Goal: Information Seeking & Learning: Find specific fact

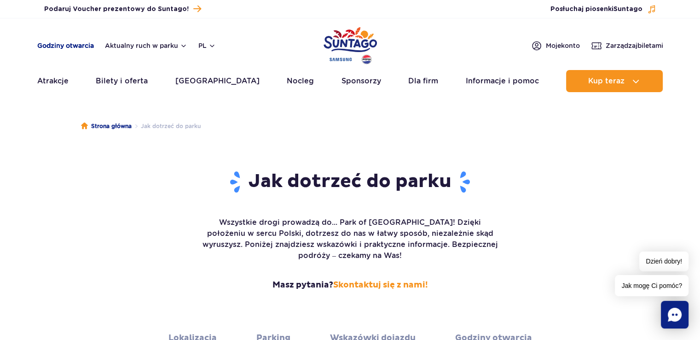
click at [64, 43] on link "Godziny otwarcia" at bounding box center [65, 45] width 57 height 9
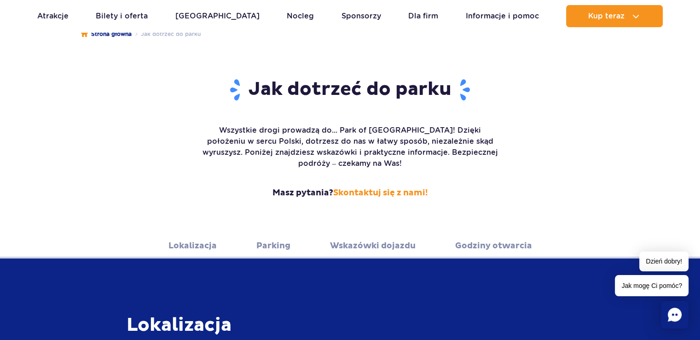
scroll to position [138, 0]
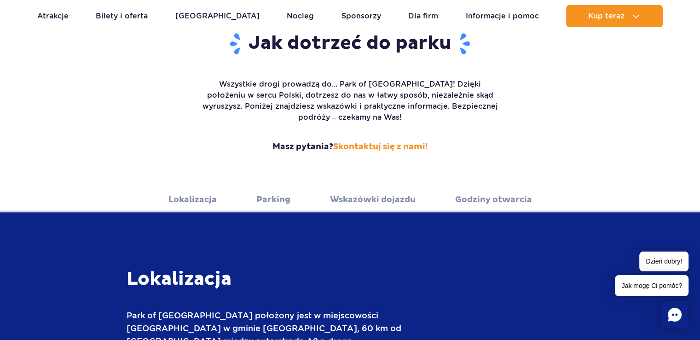
click at [195, 187] on link "Lokalizacja" at bounding box center [192, 199] width 48 height 25
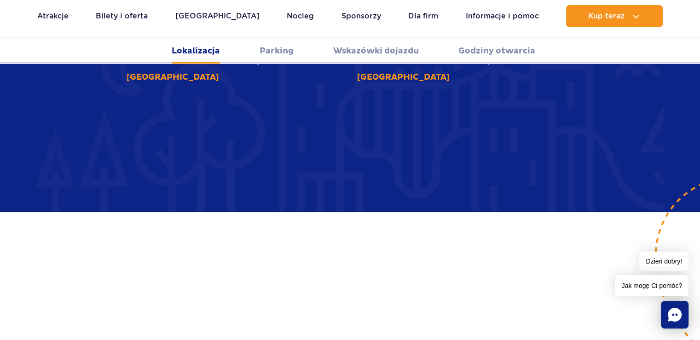
scroll to position [544, 0]
